Goal: Information Seeking & Learning: Learn about a topic

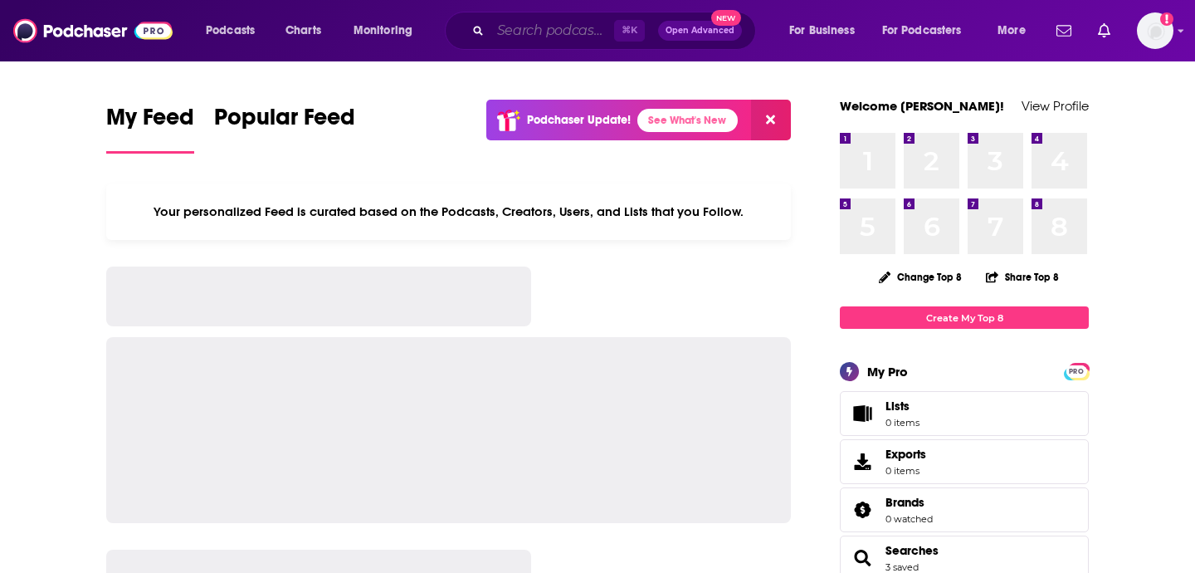
click at [506, 31] on input "Search podcasts, credits, & more..." at bounding box center [552, 30] width 124 height 27
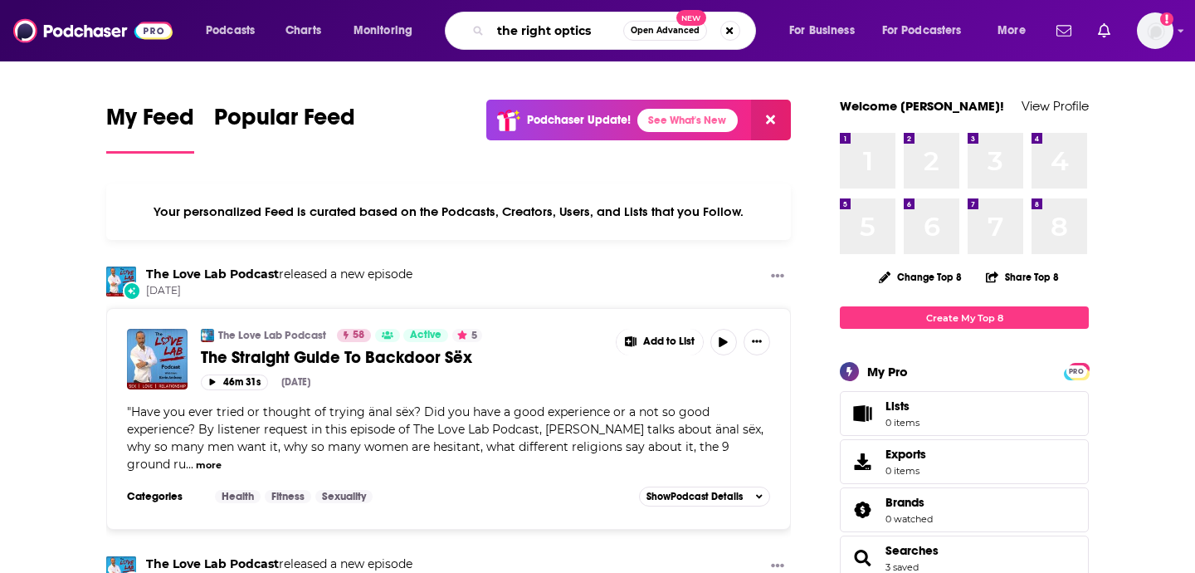
type input "the right optics"
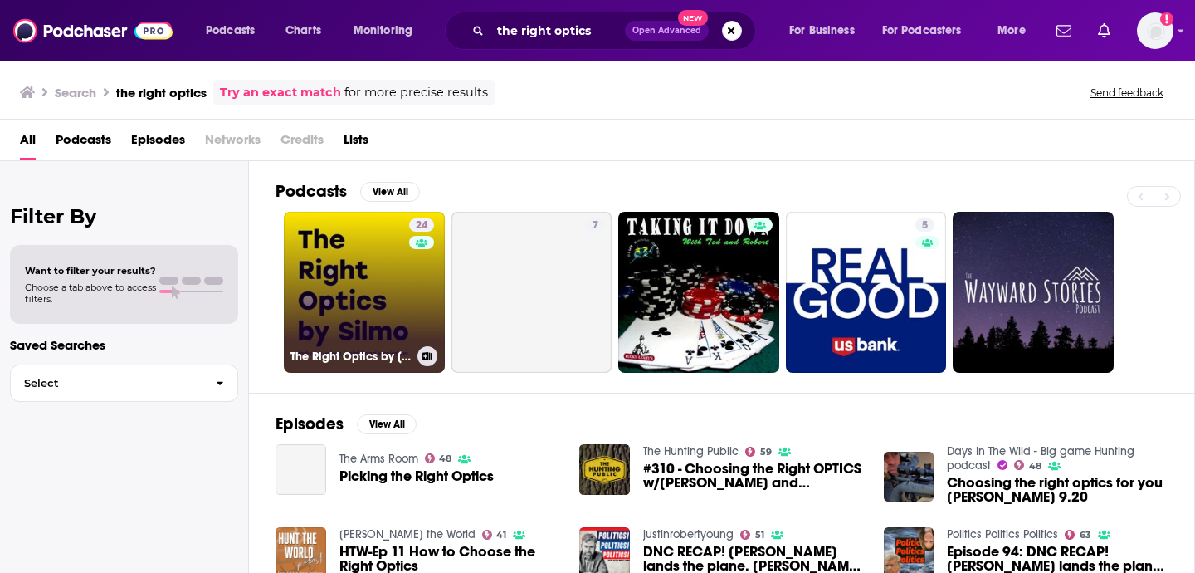
click at [344, 336] on link "24 The Right Optics by [PERSON_NAME]" at bounding box center [364, 292] width 161 height 161
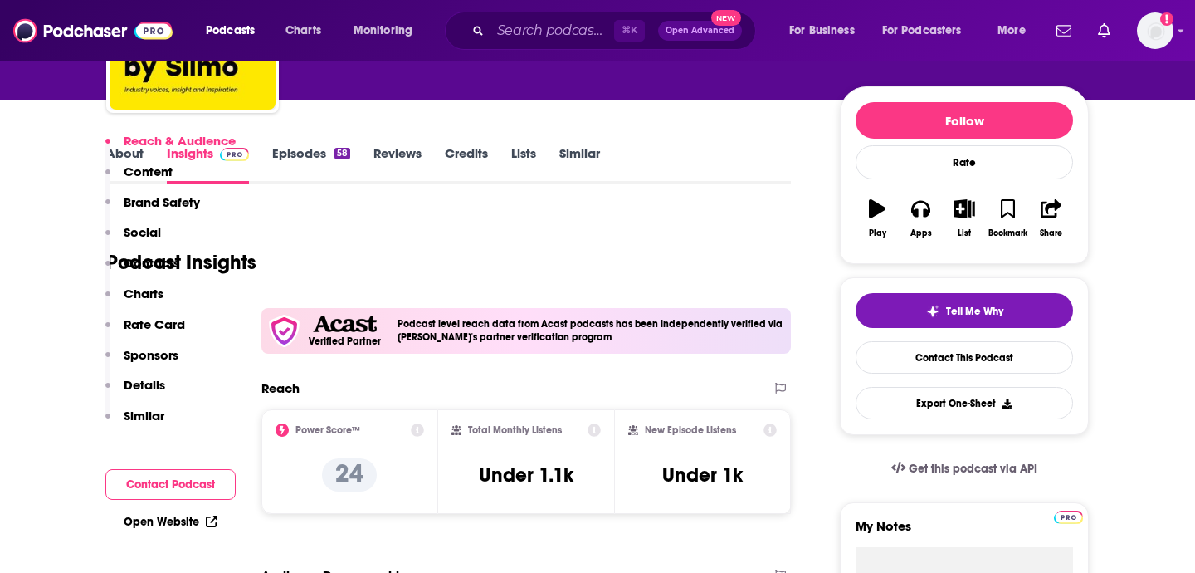
scroll to position [143, 0]
